Goal: Information Seeking & Learning: Learn about a topic

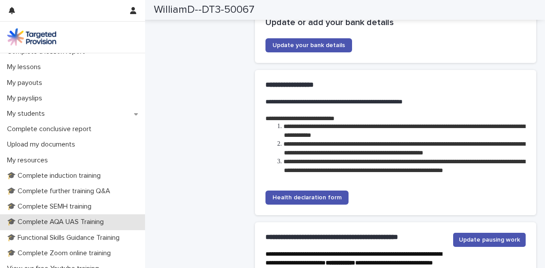
scroll to position [119, 0]
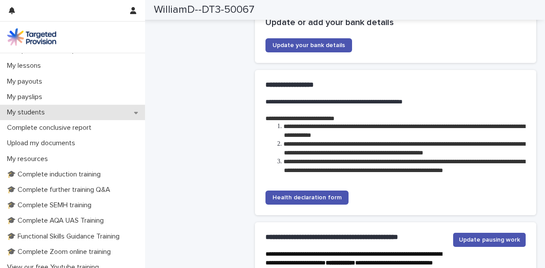
click at [42, 113] on p "My students" at bounding box center [28, 112] width 48 height 8
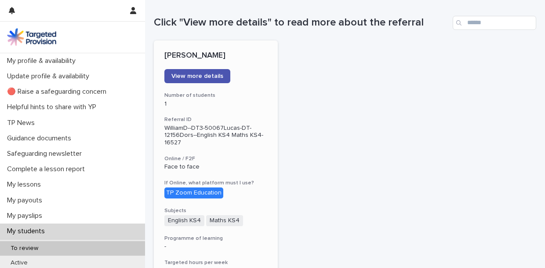
scroll to position [88, 0]
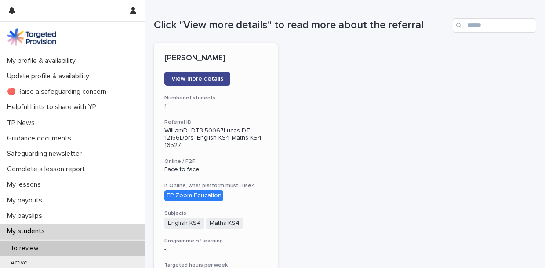
click at [198, 76] on span "View more details" at bounding box center [197, 79] width 52 height 6
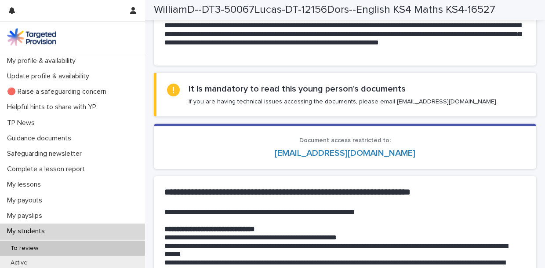
scroll to position [725, 0]
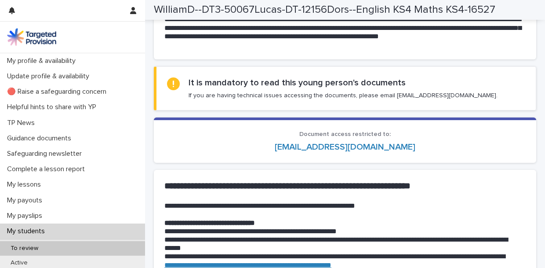
click at [344, 147] on link "wgphdavies@gmail.com" at bounding box center [345, 146] width 141 height 9
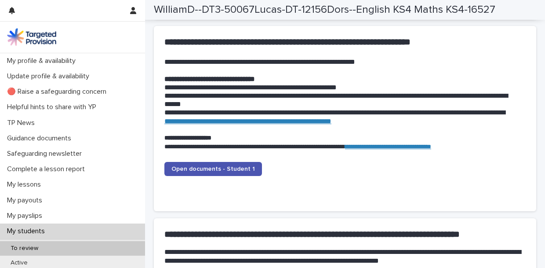
scroll to position [870, 0]
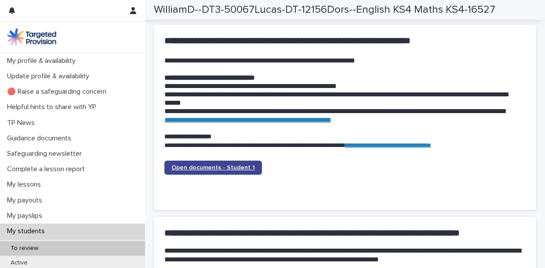
click at [205, 168] on span "Open documents - Student 1" at bounding box center [212, 167] width 83 height 6
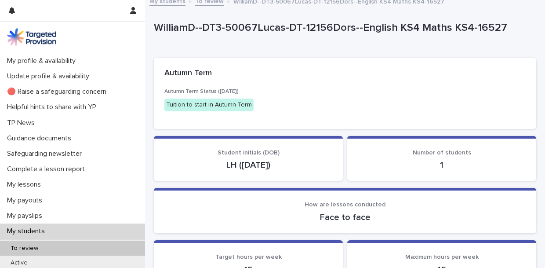
scroll to position [0, 0]
